Goal: Check status: Check status

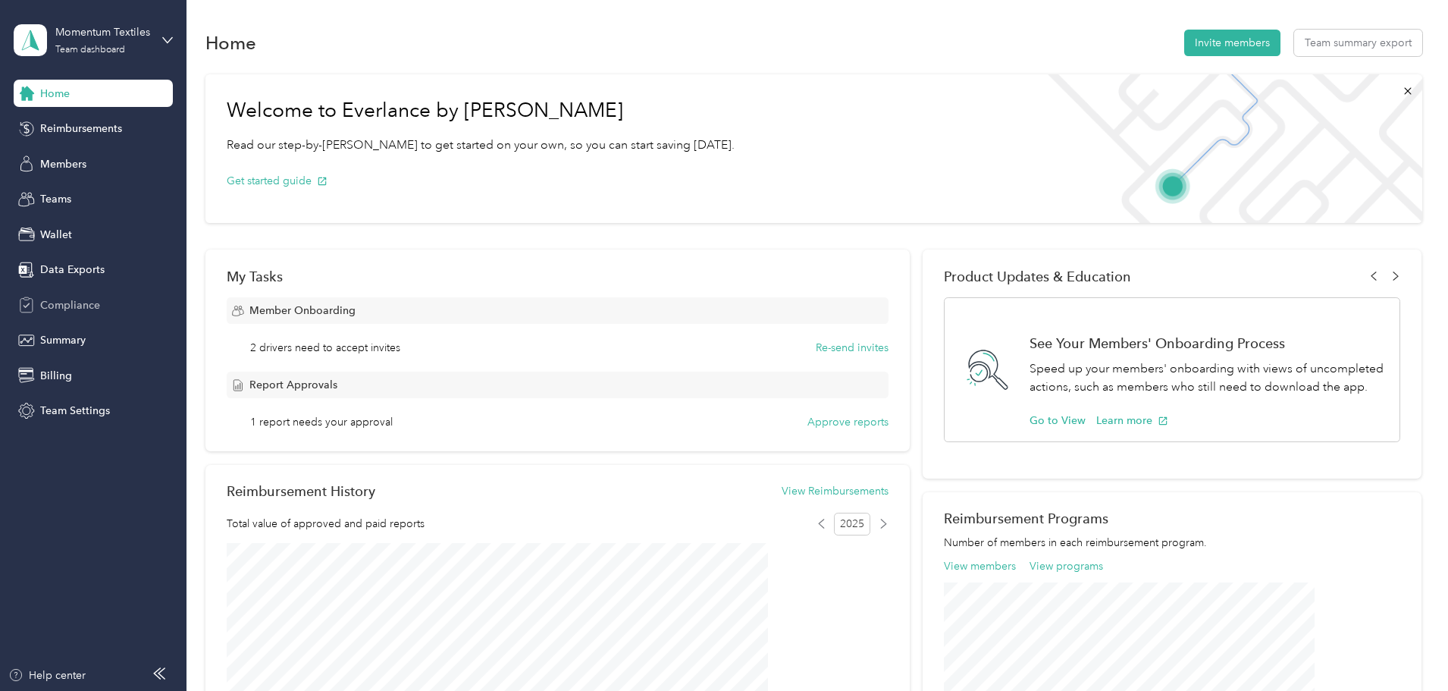
click at [64, 302] on span "Compliance" at bounding box center [70, 305] width 60 height 16
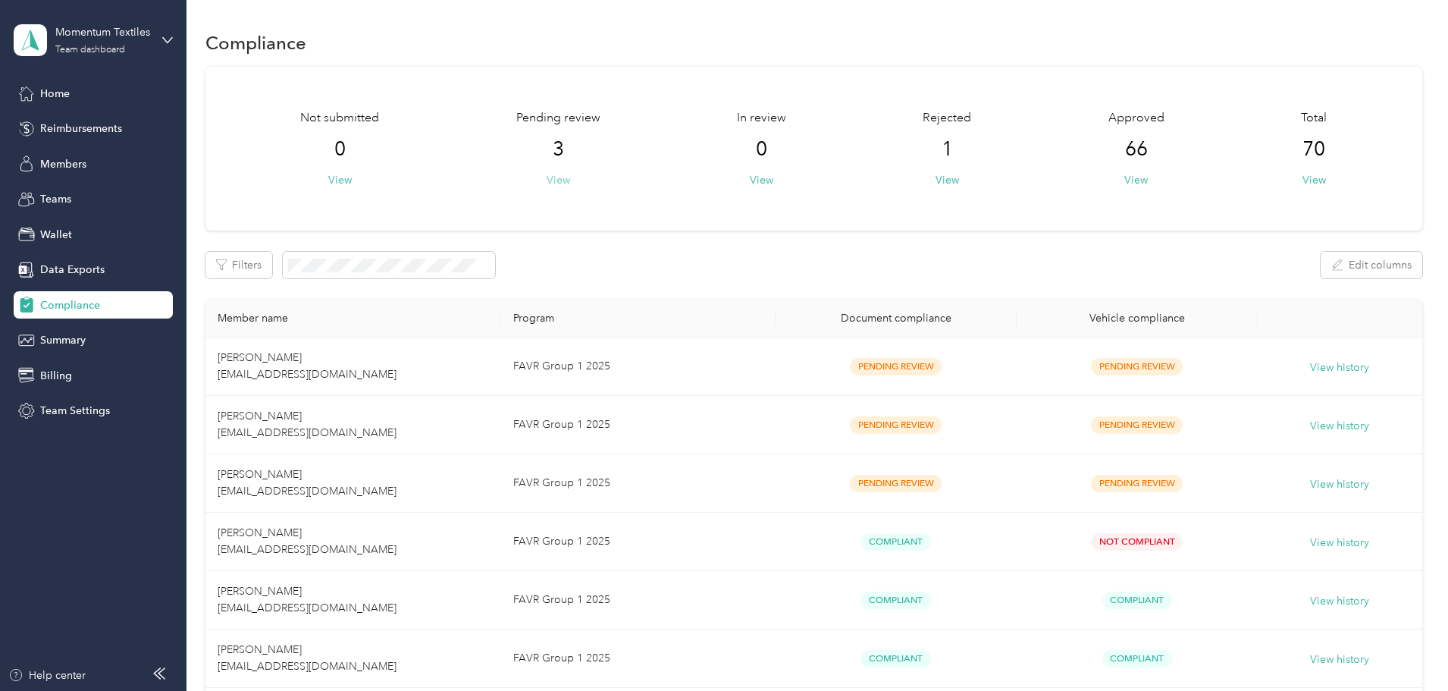
click at [570, 185] on button "View" at bounding box center [559, 180] width 24 height 16
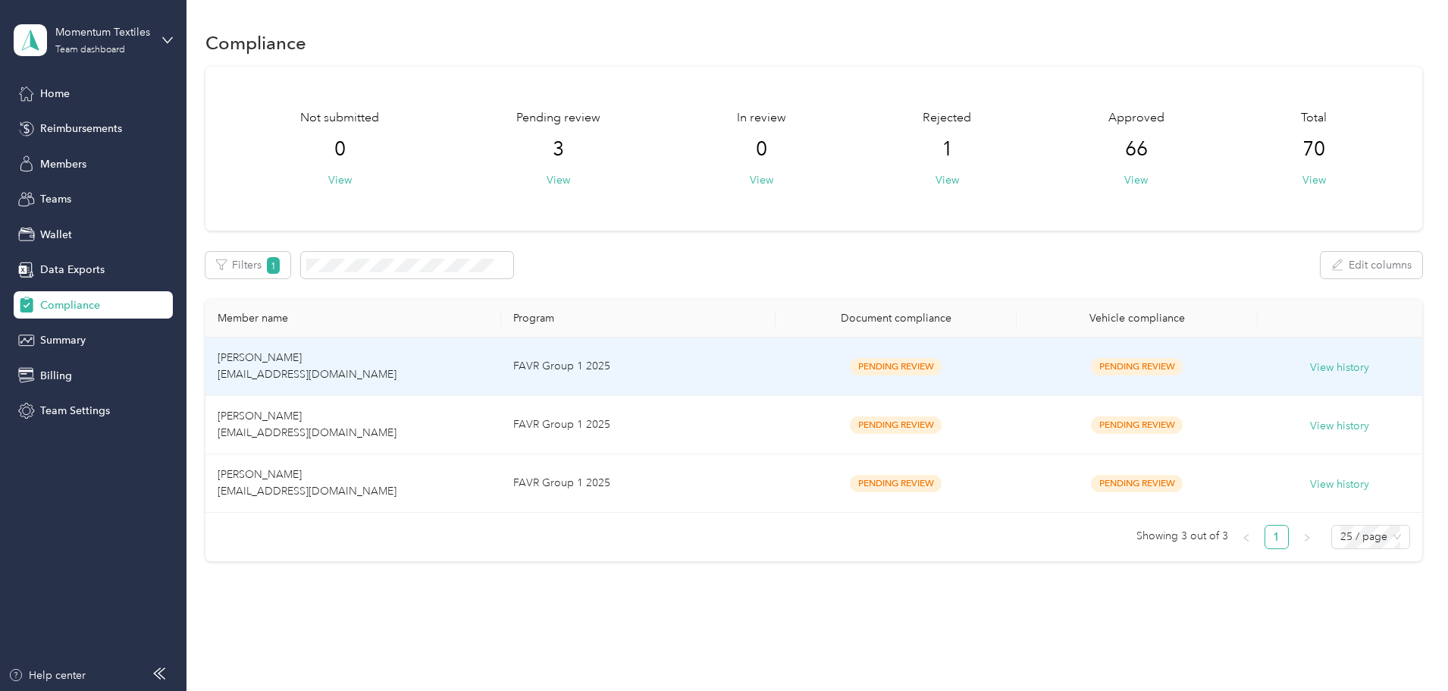
click at [688, 363] on td "FAVR Group 1 2025" at bounding box center [638, 366] width 274 height 58
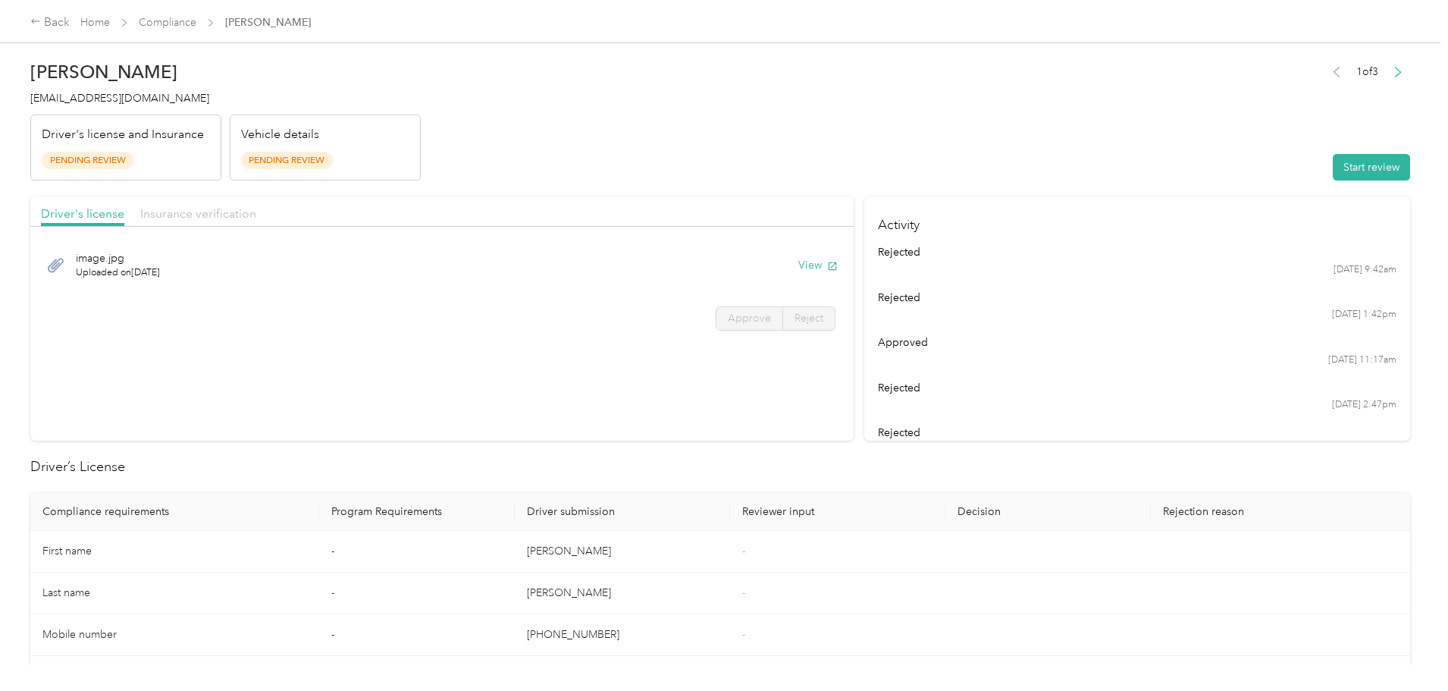
click at [256, 211] on span "Insurance verification" at bounding box center [198, 213] width 116 height 14
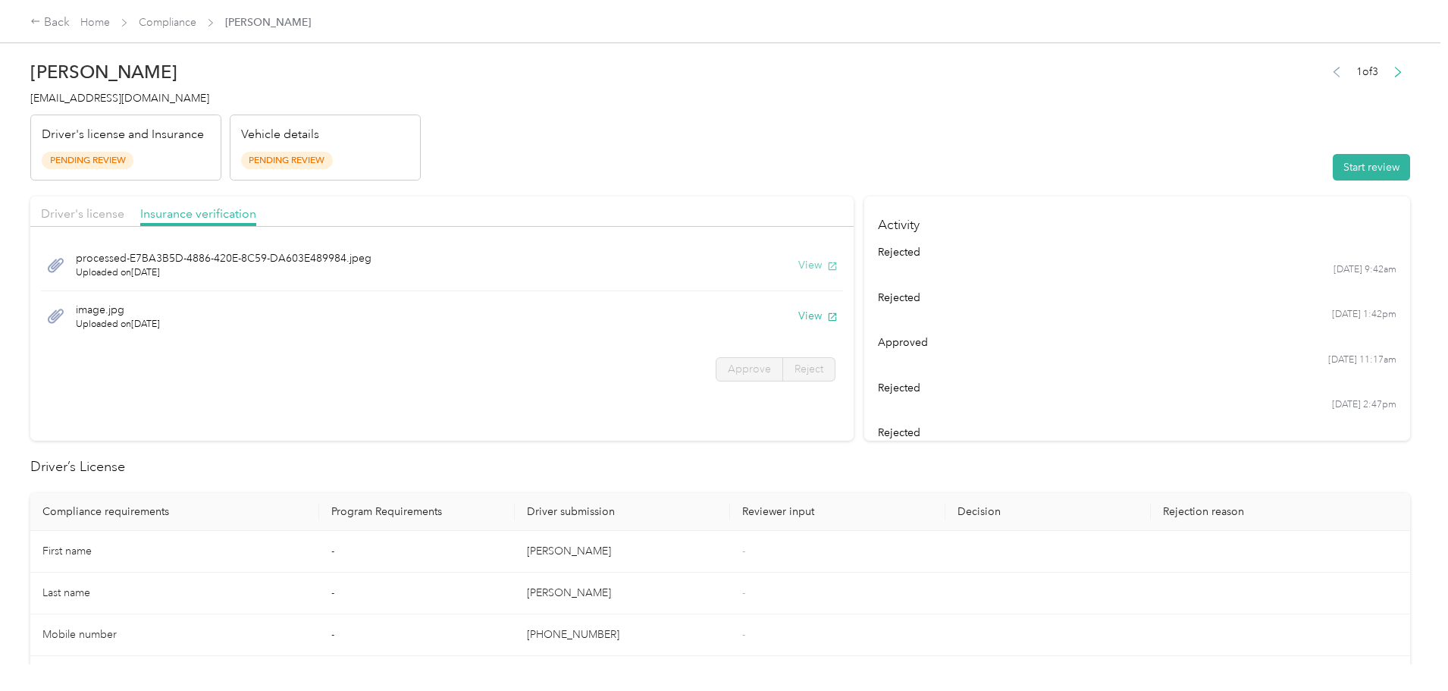
click at [798, 264] on button "View" at bounding box center [817, 265] width 39 height 16
click at [110, 21] on link "Home" at bounding box center [95, 22] width 30 height 13
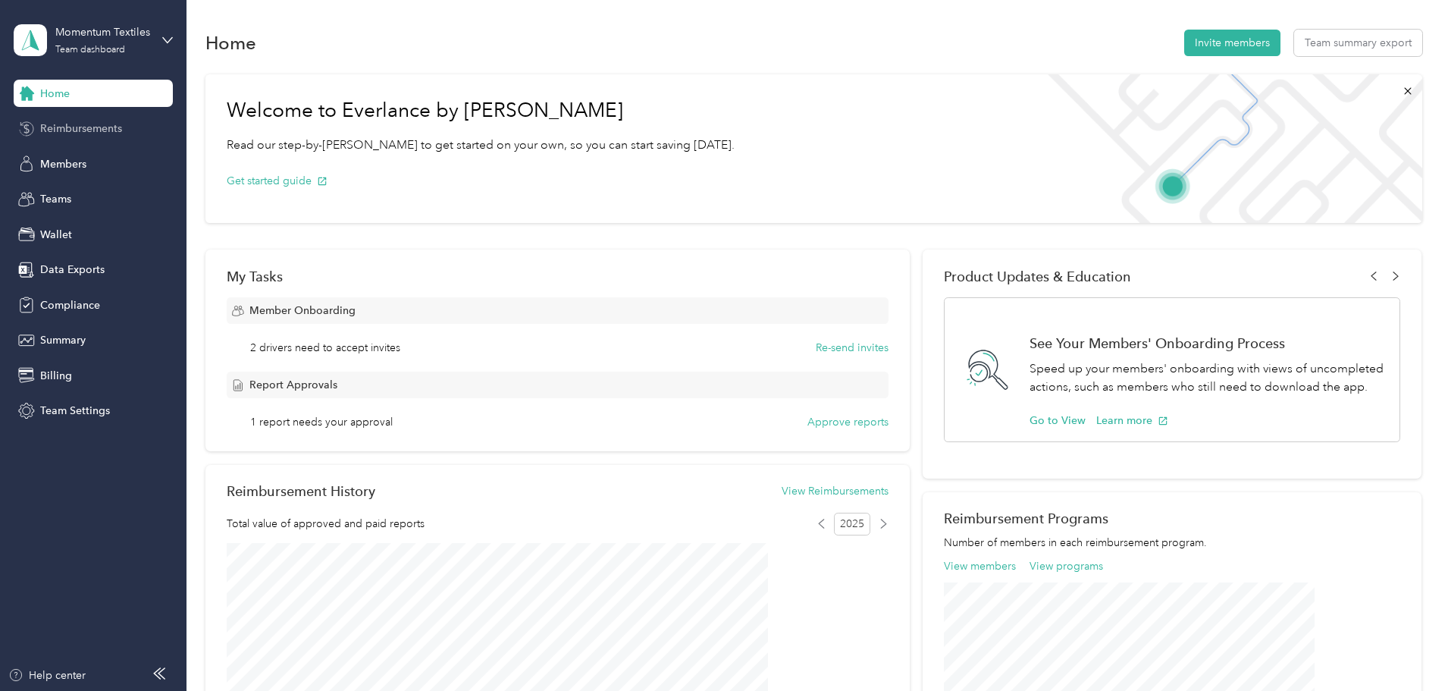
click at [58, 135] on span "Reimbursements" at bounding box center [81, 129] width 82 height 16
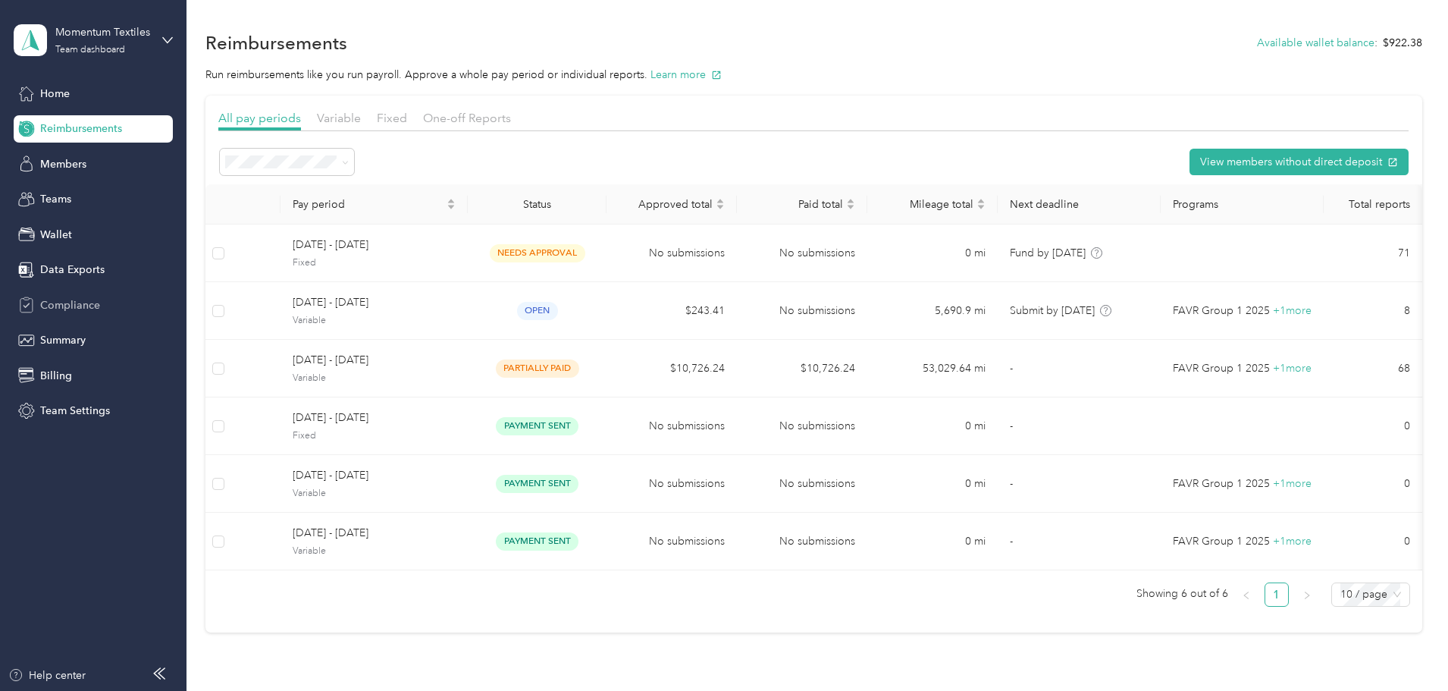
click at [70, 309] on span "Compliance" at bounding box center [70, 305] width 60 height 16
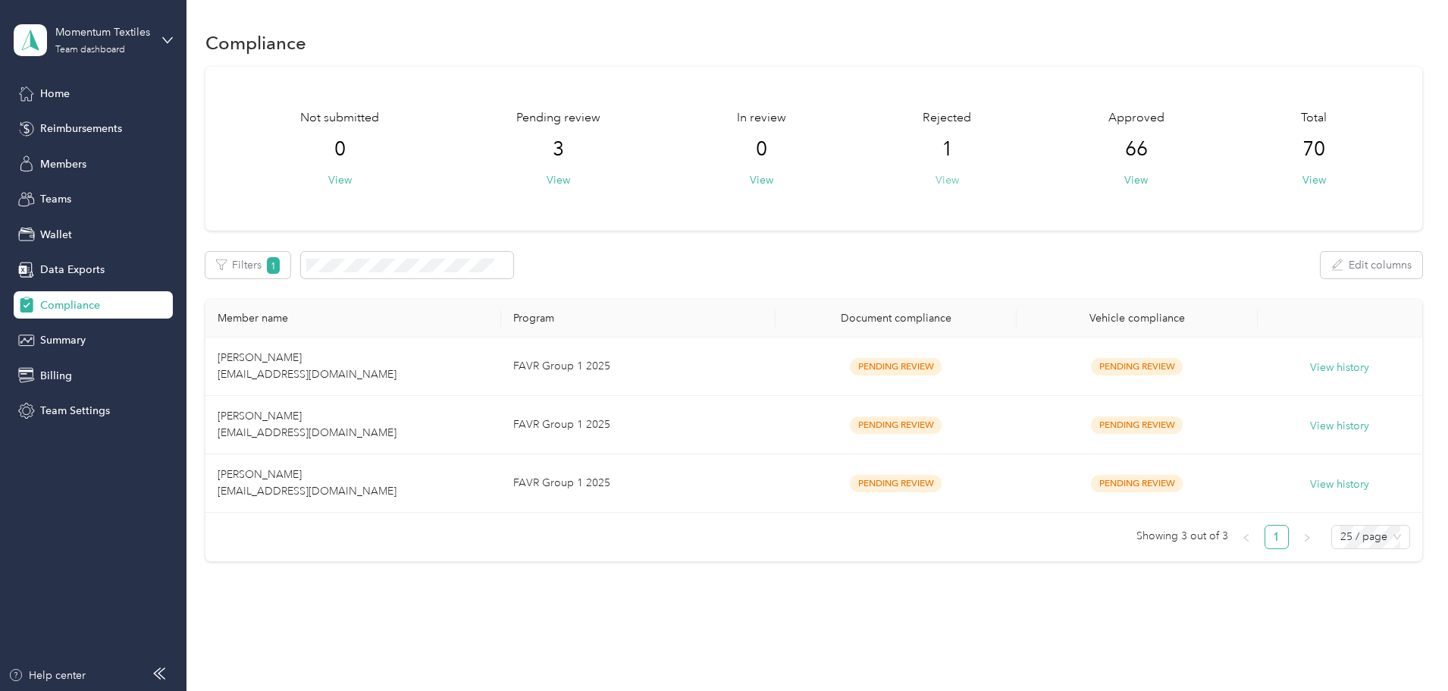
click at [936, 183] on button "View" at bounding box center [948, 180] width 24 height 16
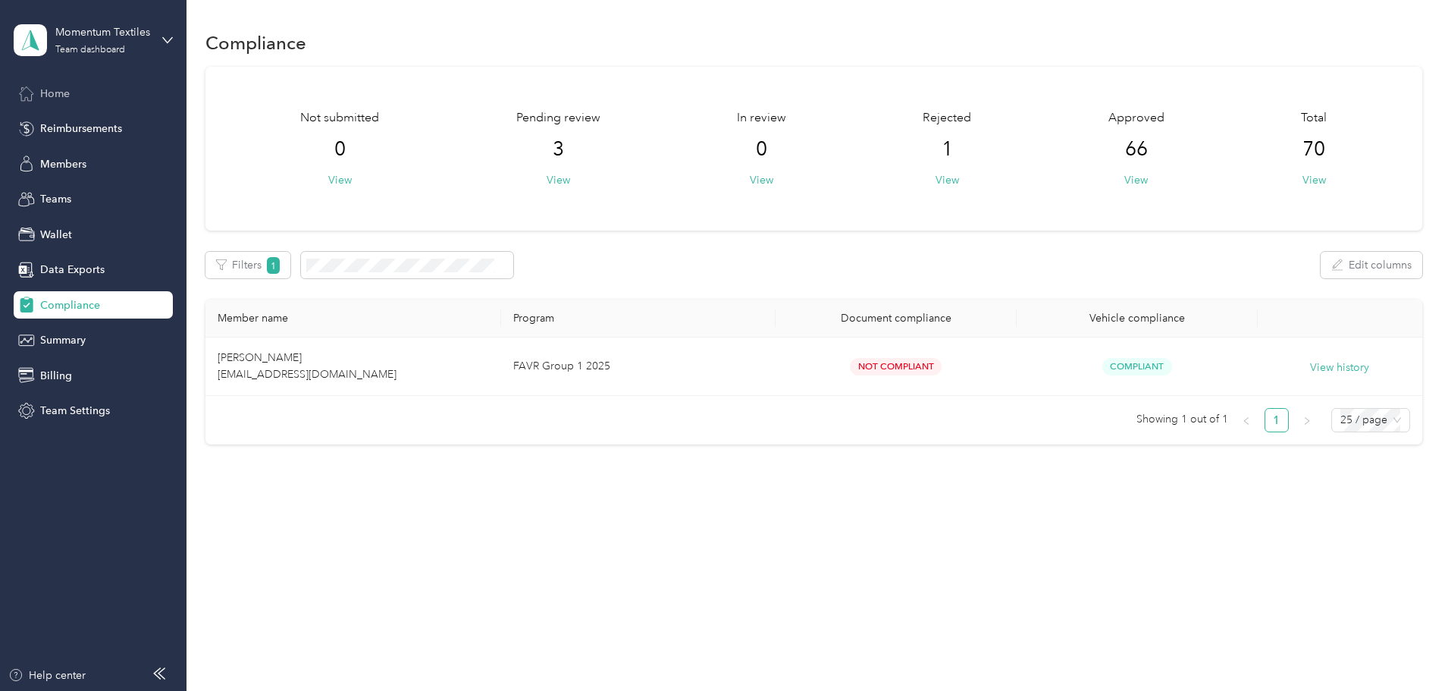
click at [71, 89] on div "Home" at bounding box center [93, 93] width 159 height 27
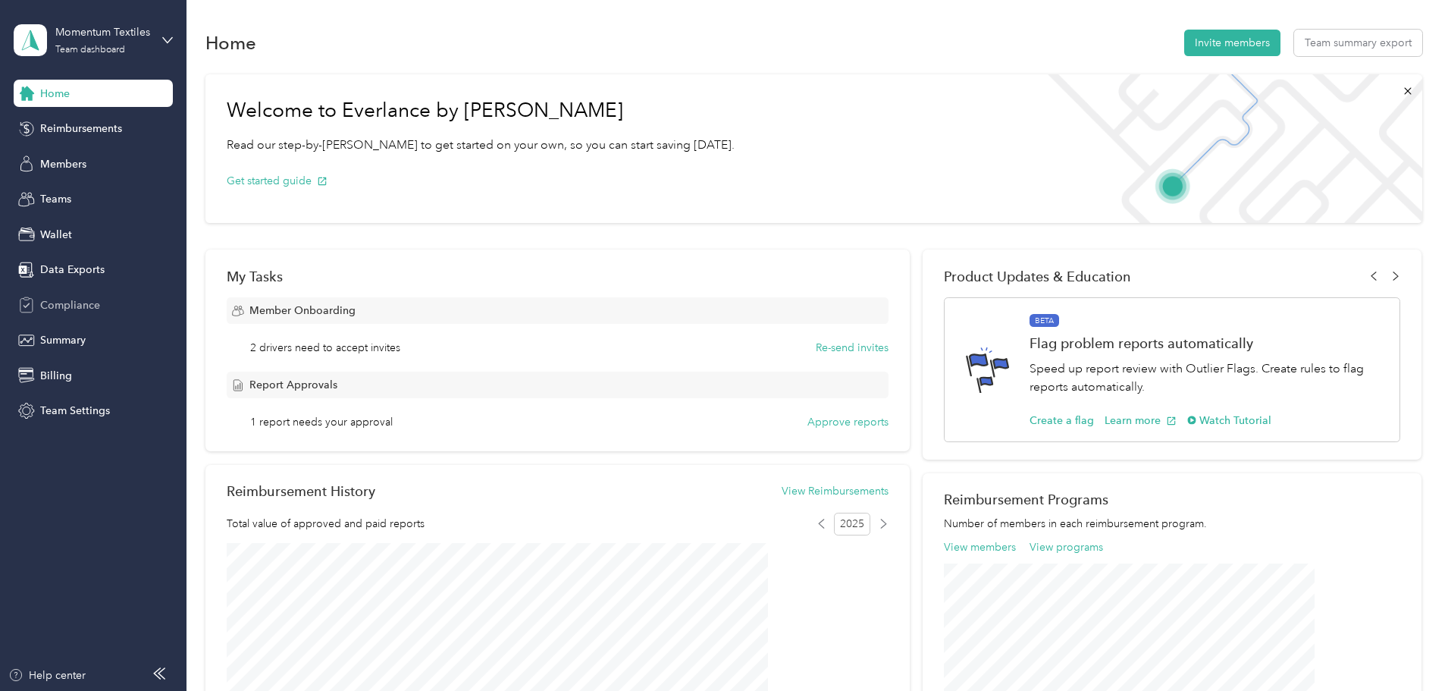
click at [76, 302] on span "Compliance" at bounding box center [70, 305] width 60 height 16
